Goal: Go to known website: Access a specific website the user already knows

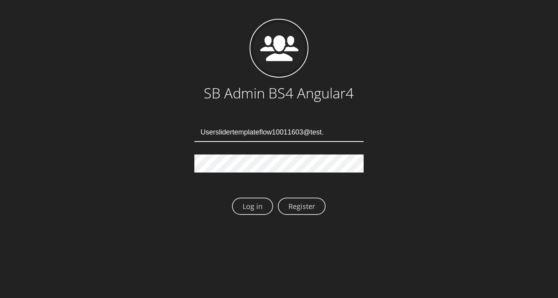
type input "Userslidertemplateflow10011603@test.qa"
type input "Userslidertemplateflow10011607@test.qa"
